Goal: Task Accomplishment & Management: Complete application form

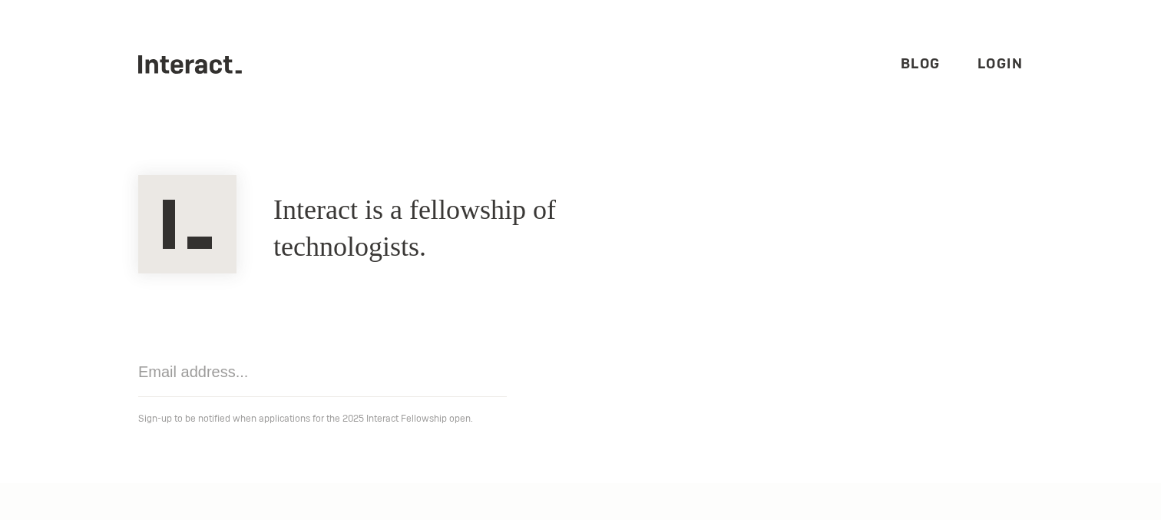
click at [985, 83] on ul ".cls-1{fill:#33312f;} interact-brand-logotype-black Blog Login" at bounding box center [580, 64] width 885 height 129
click at [988, 67] on link "Login" at bounding box center [1001, 64] width 46 height 18
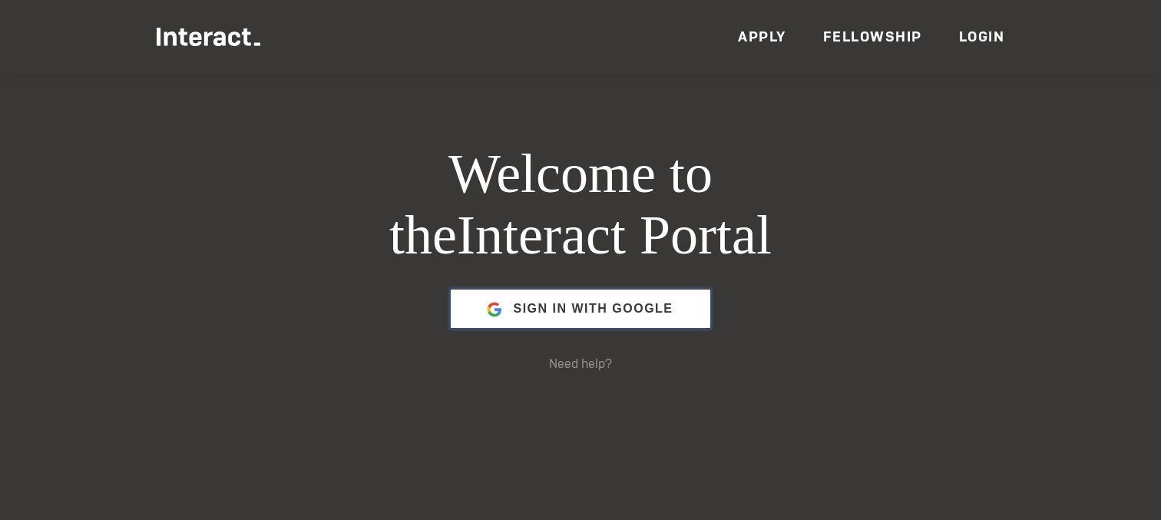
click at [675, 298] on div "Sign in with Google" at bounding box center [580, 309] width 259 height 38
click at [758, 31] on link "Apply" at bounding box center [762, 37] width 48 height 18
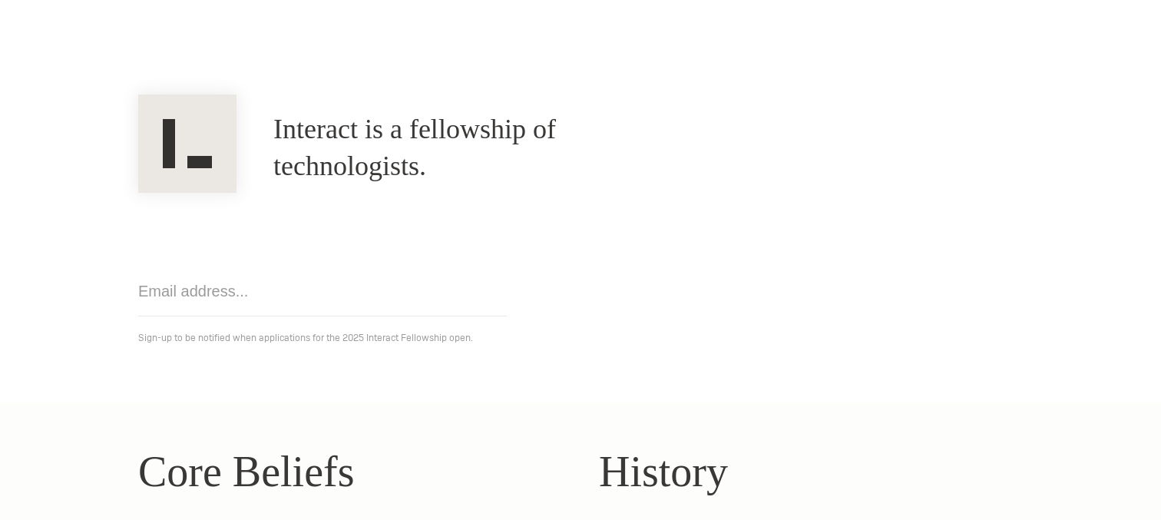
scroll to position [81, 0]
click at [346, 311] on input "email" at bounding box center [322, 291] width 369 height 50
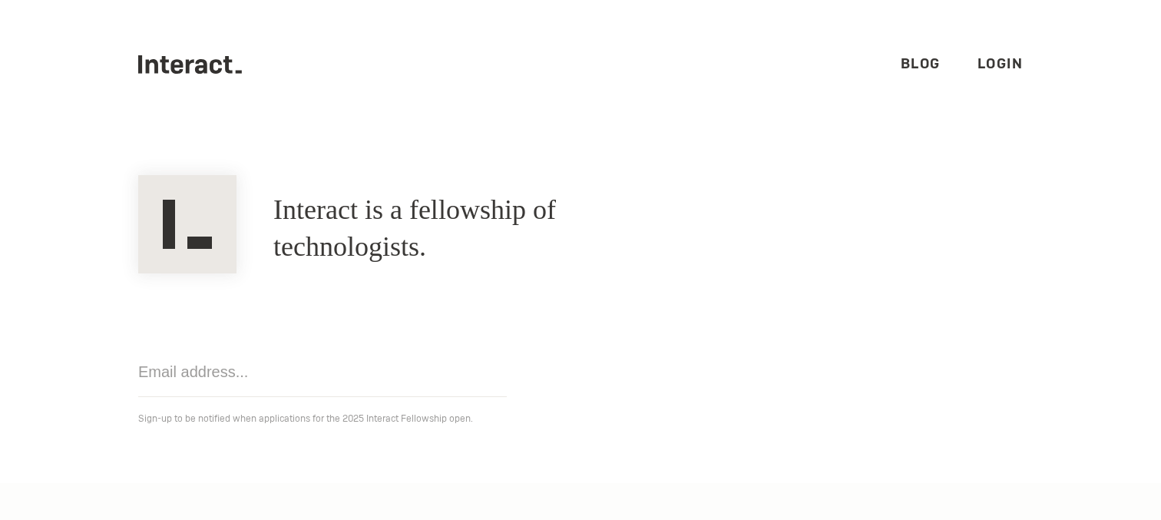
click at [1001, 60] on link "Login" at bounding box center [1001, 64] width 46 height 18
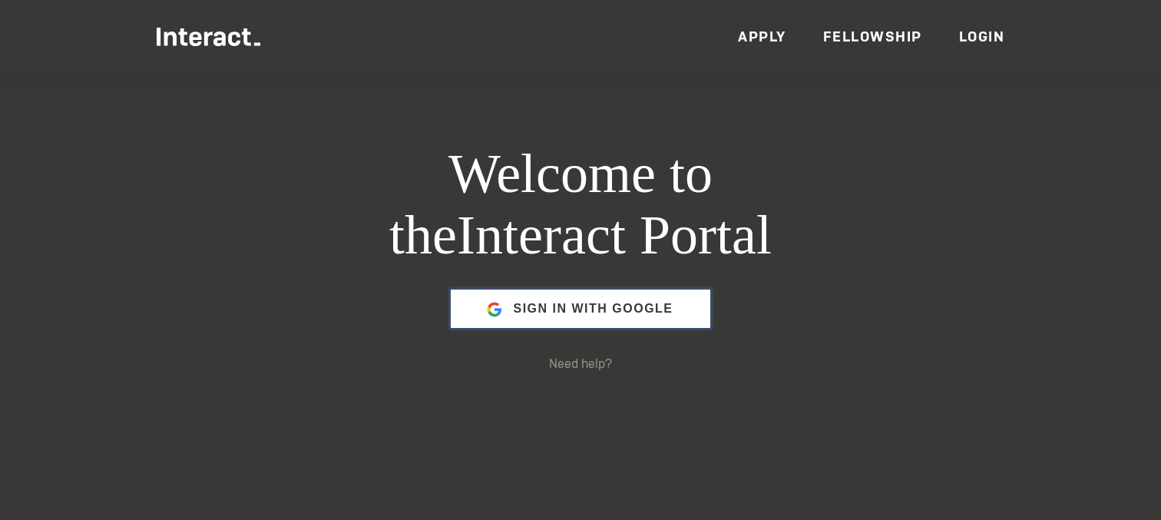
click at [636, 301] on span "Sign in with Google" at bounding box center [593, 308] width 160 height 37
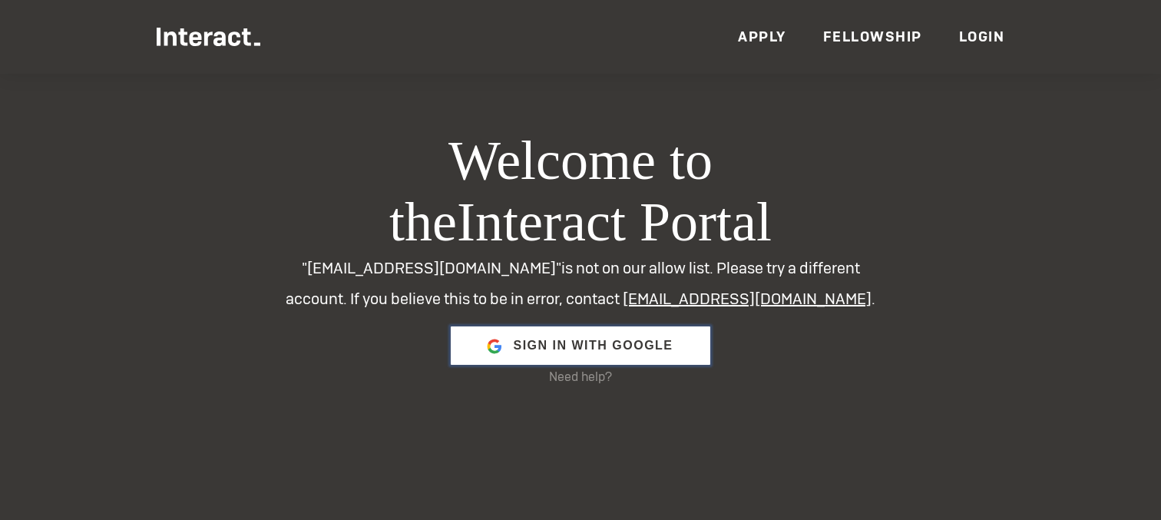
click at [569, 336] on span "Sign in with Google" at bounding box center [593, 345] width 160 height 37
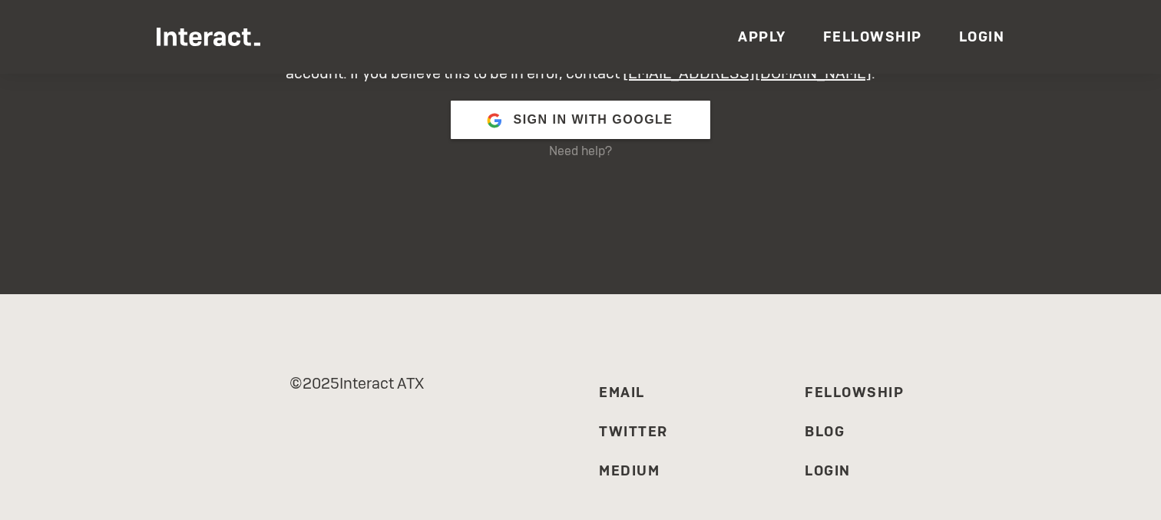
scroll to position [136, 0]
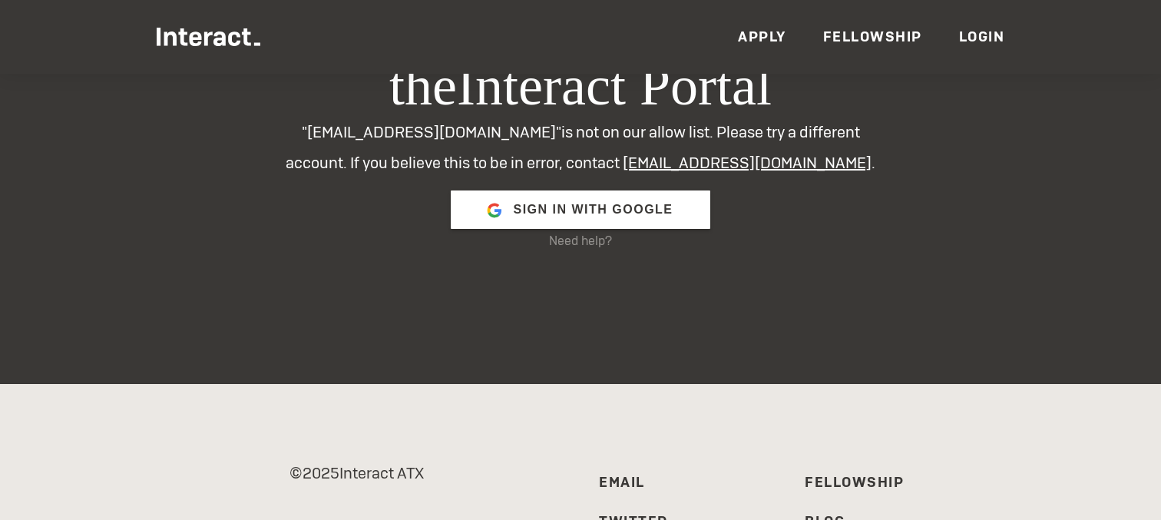
click at [849, 32] on link "Fellowship" at bounding box center [872, 37] width 99 height 18
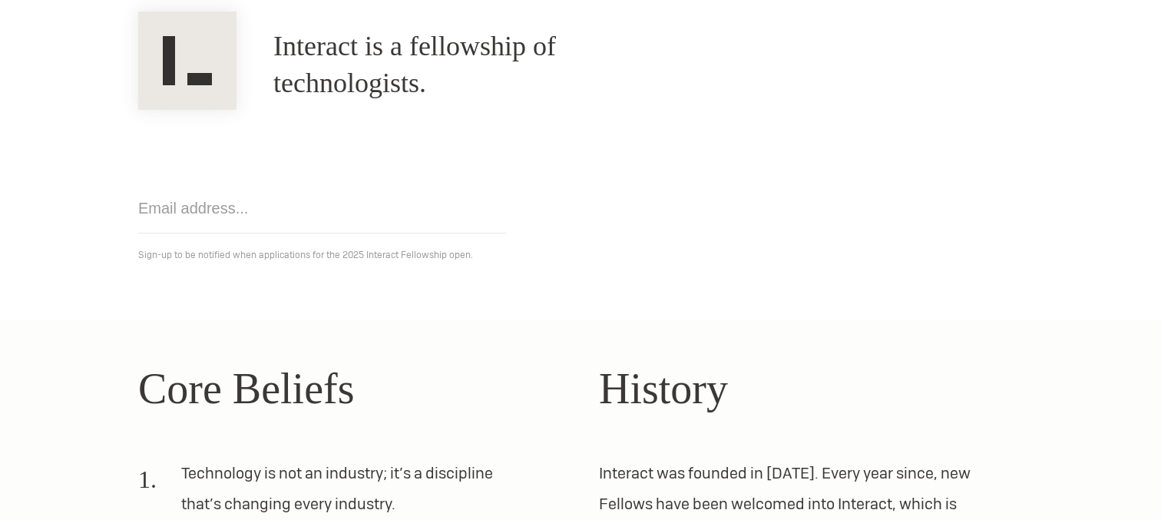
scroll to position [572, 0]
